Goal: Transaction & Acquisition: Book appointment/travel/reservation

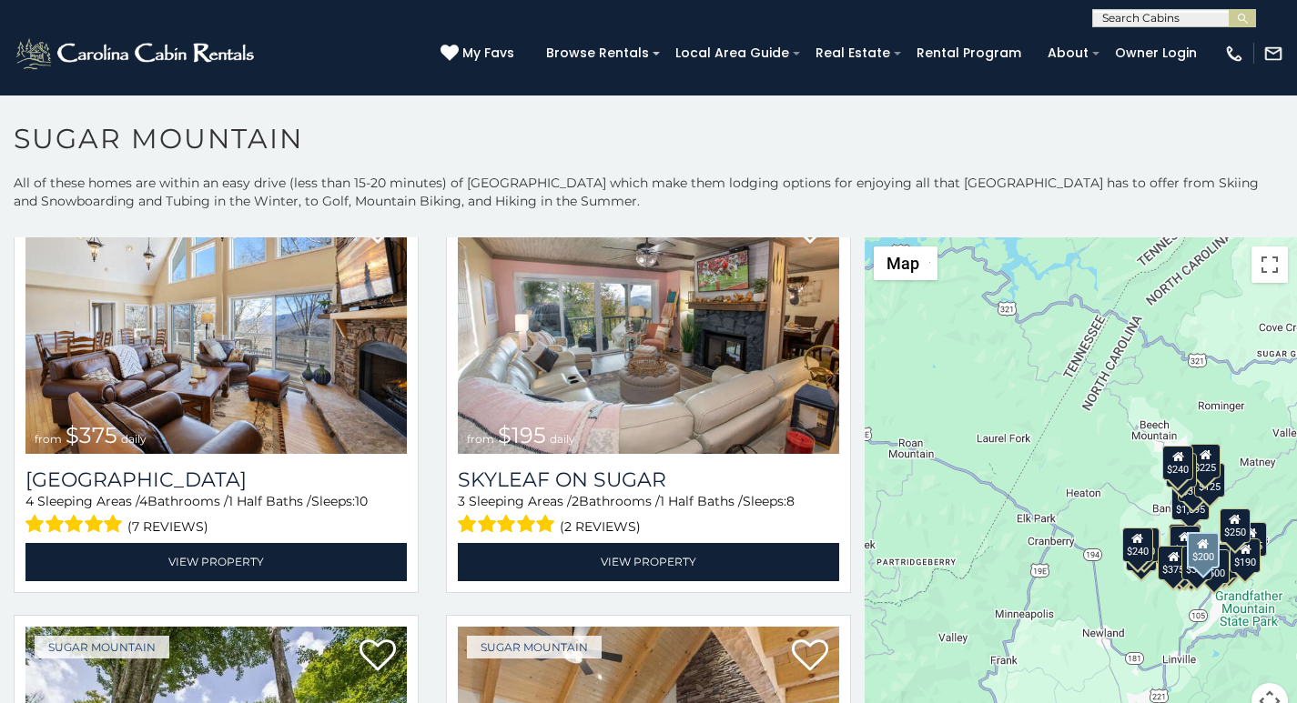
scroll to position [948, 0]
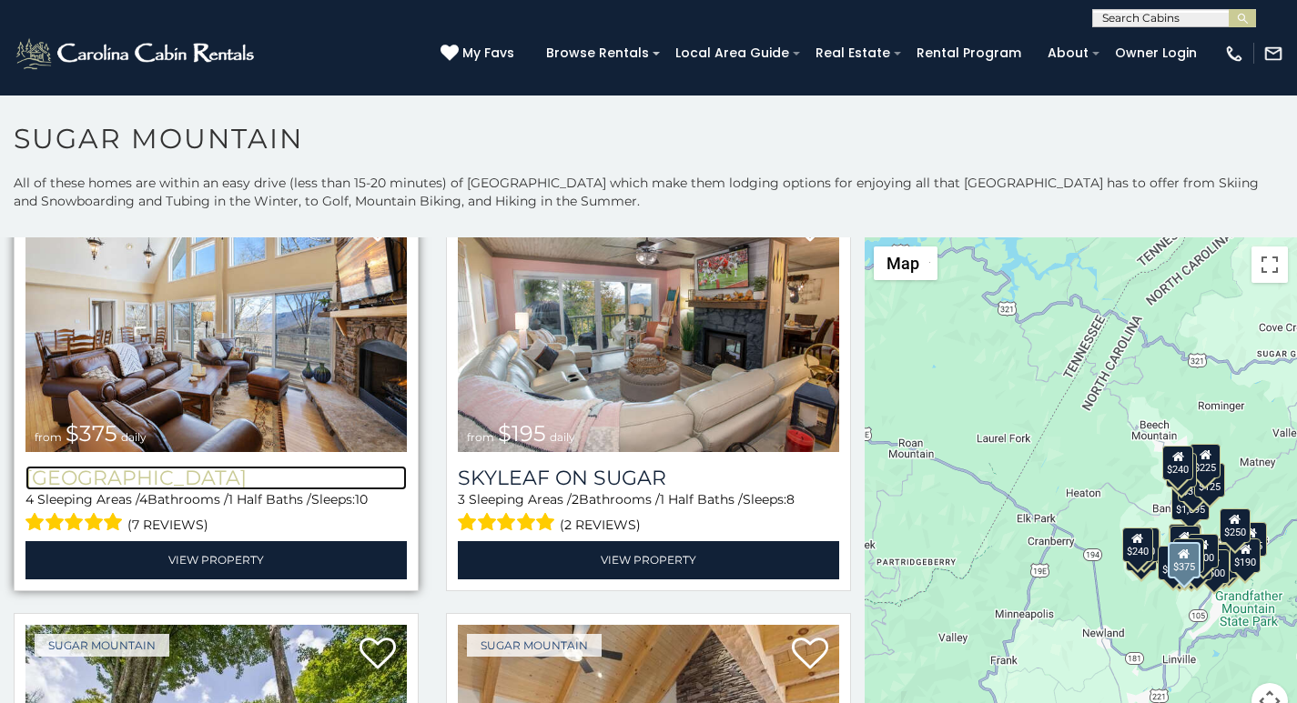
click at [25, 466] on h3 "Little Sugar Haven" at bounding box center [215, 478] width 381 height 25
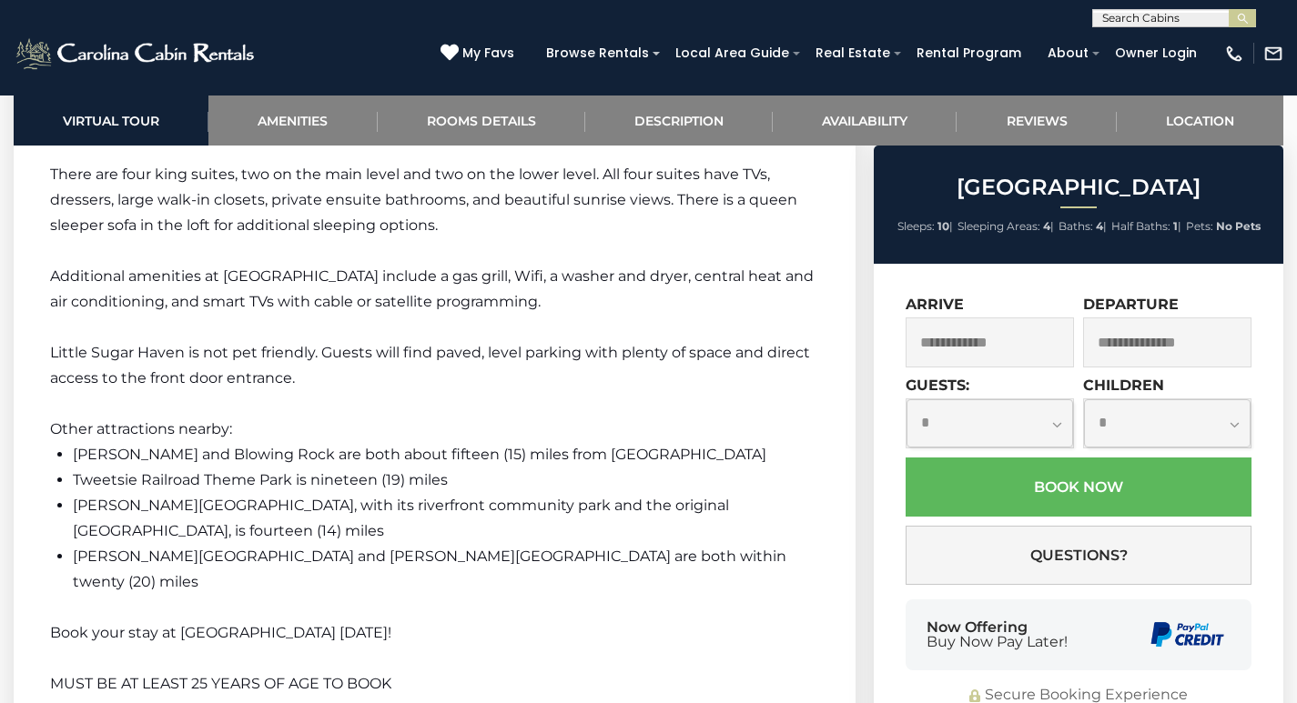
scroll to position [3265, 0]
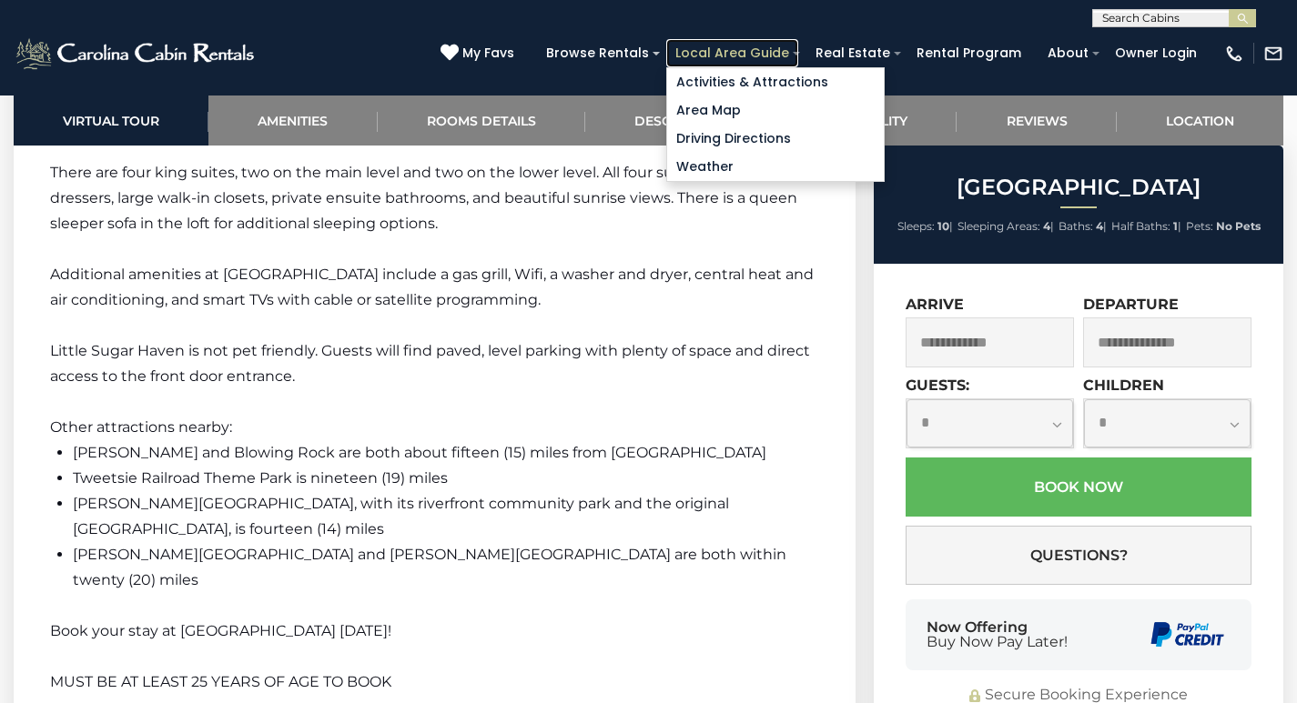
click at [766, 46] on link "Local Area Guide" at bounding box center [732, 53] width 132 height 28
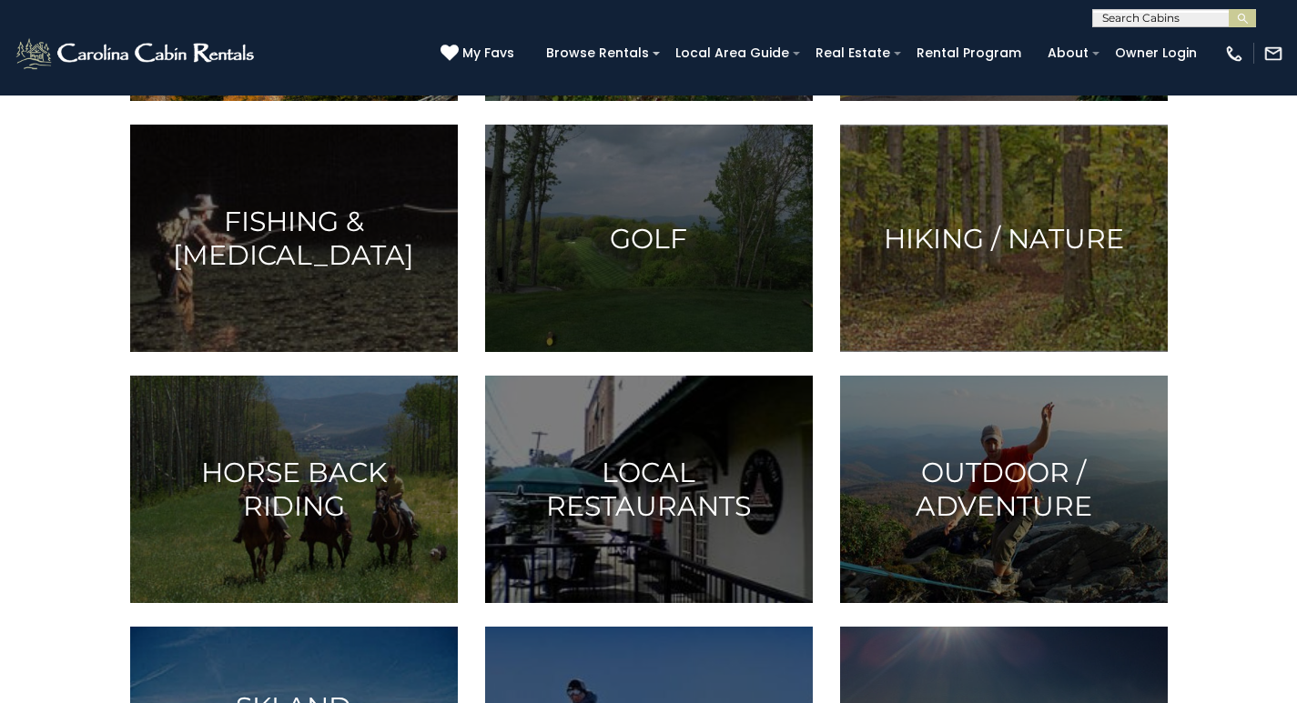
scroll to position [455, 0]
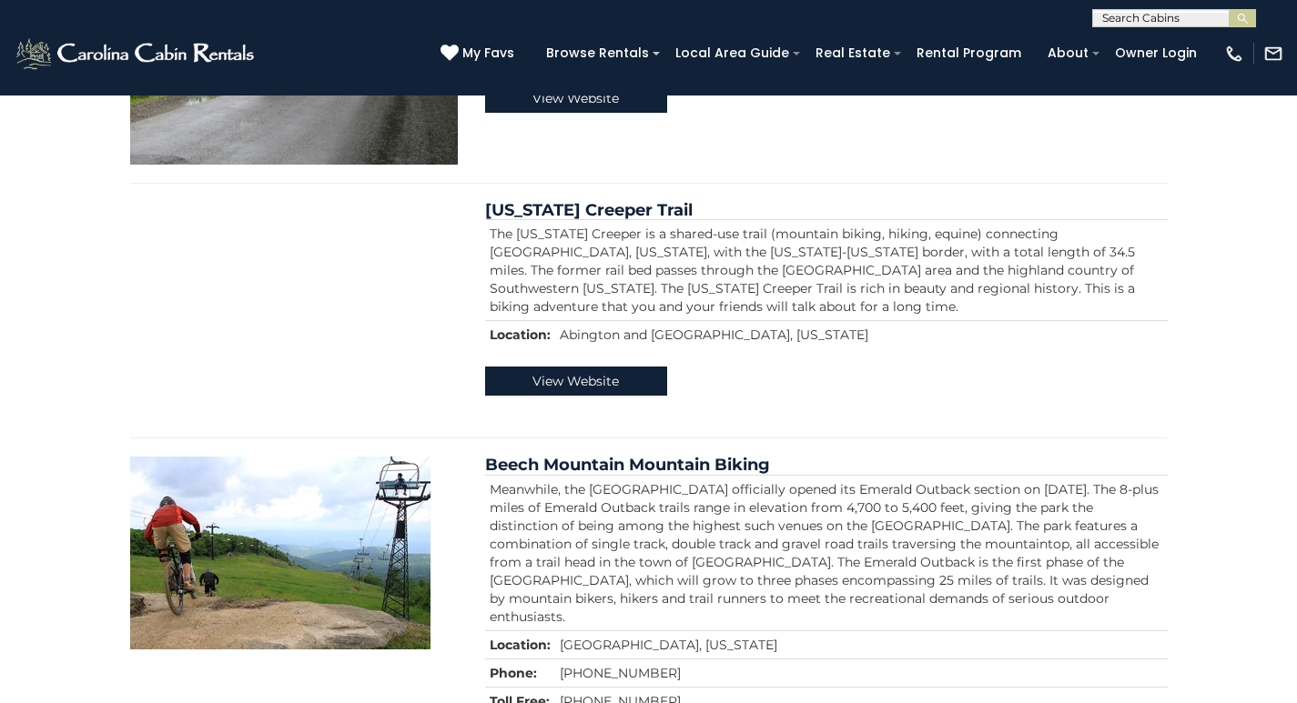
scroll to position [2281, 0]
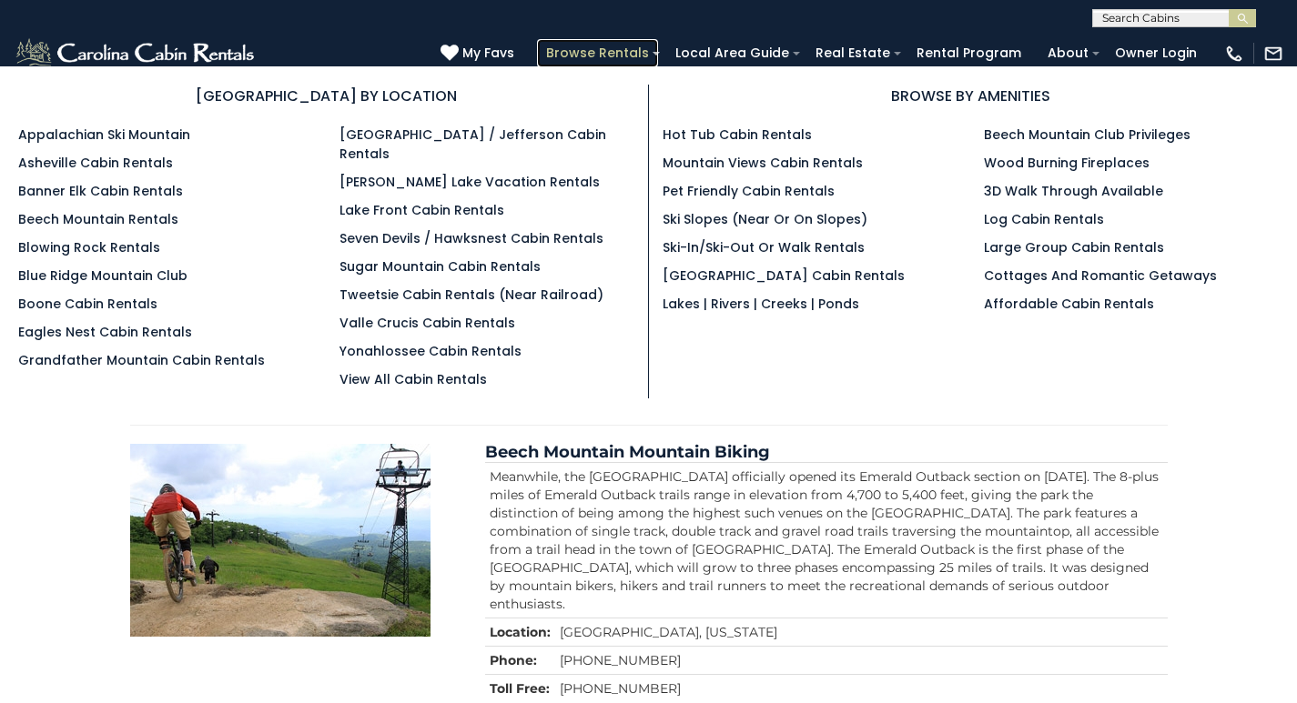
click at [658, 43] on link "Browse Rentals" at bounding box center [597, 53] width 121 height 28
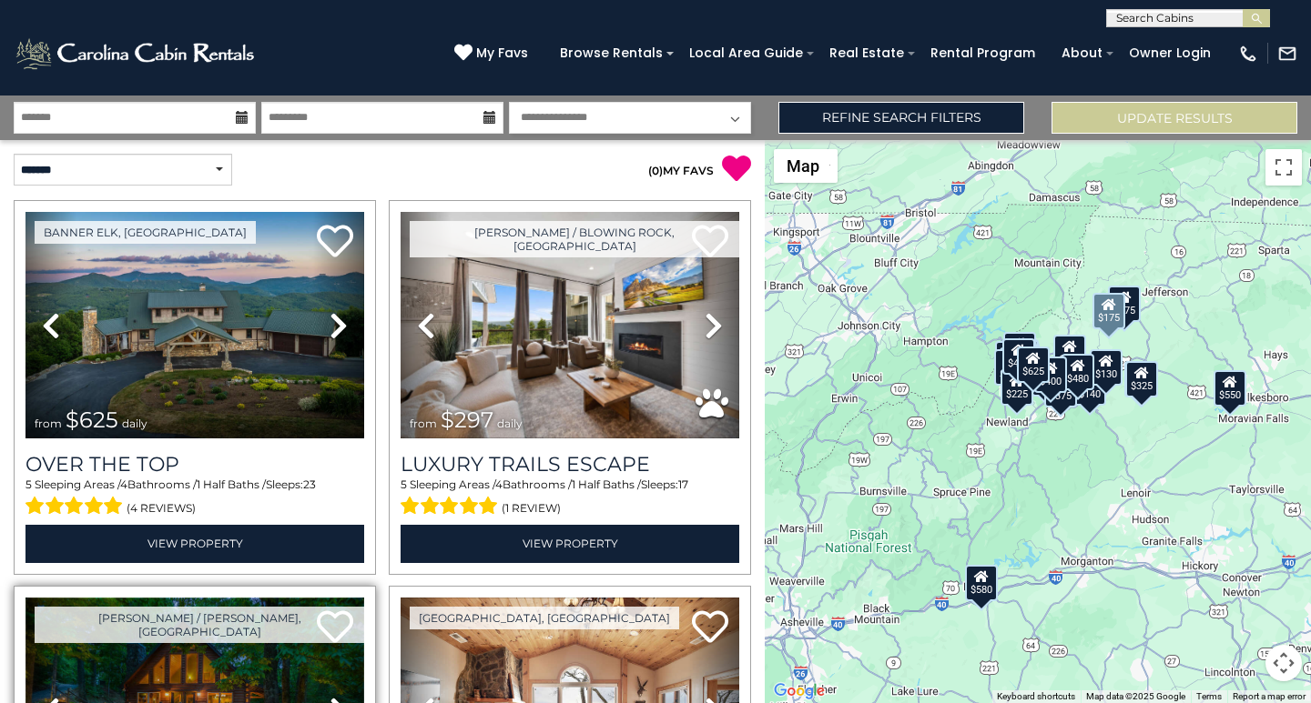
click at [193, 598] on img at bounding box center [194, 711] width 339 height 227
